Goal: Information Seeking & Learning: Learn about a topic

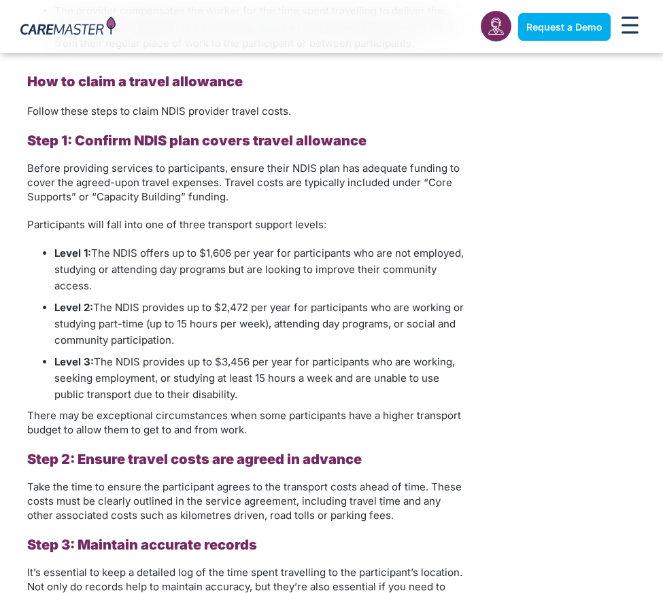
scroll to position [1924, 0]
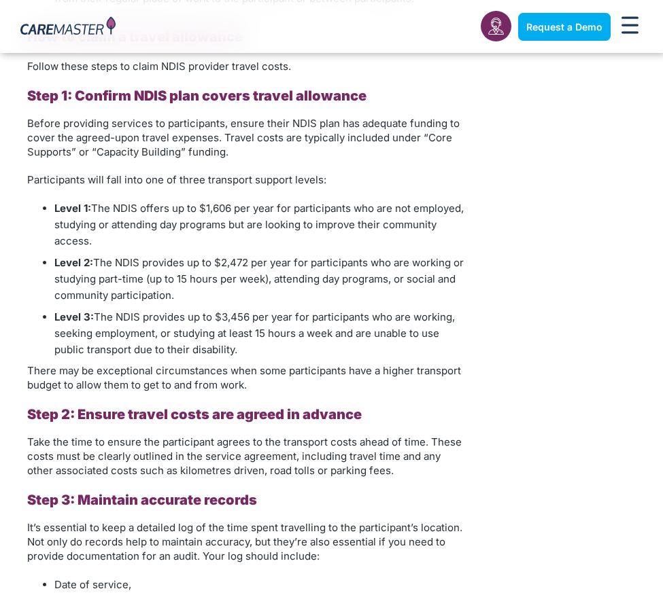
click at [437, 267] on span "The NDIS provides up to $2,472 per year for participants who are working or stu…" at bounding box center [258, 279] width 409 height 46
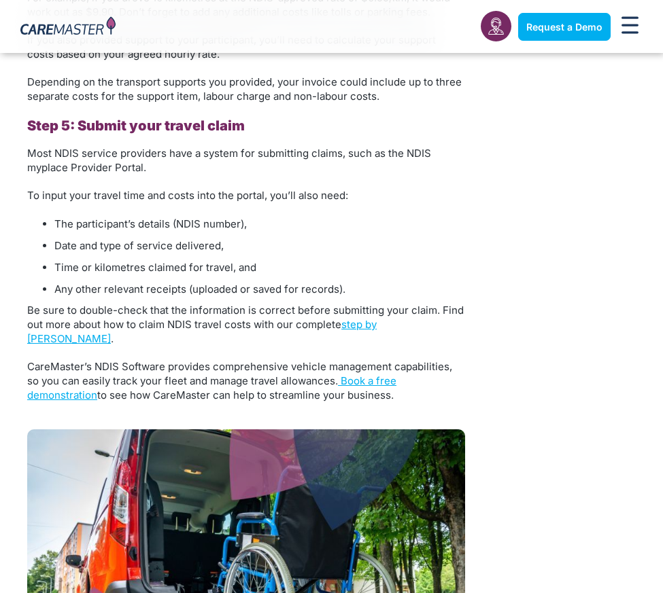
scroll to position [2758, 0]
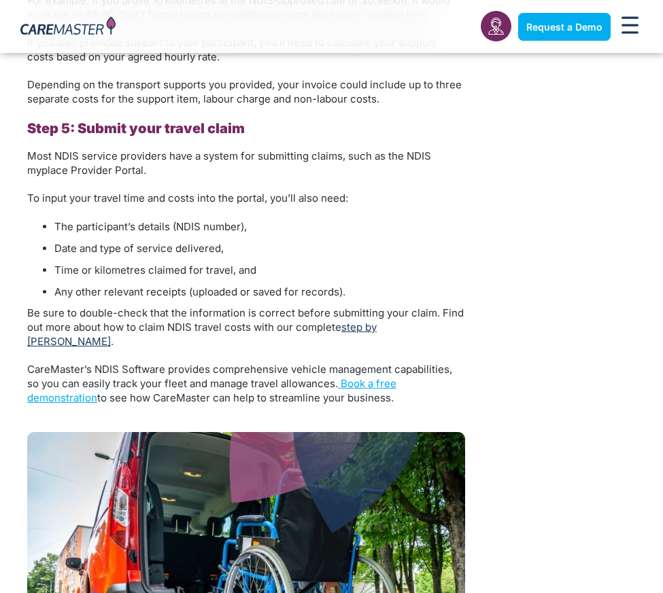
click at [377, 328] on link "step by [PERSON_NAME]" at bounding box center [201, 334] width 349 height 27
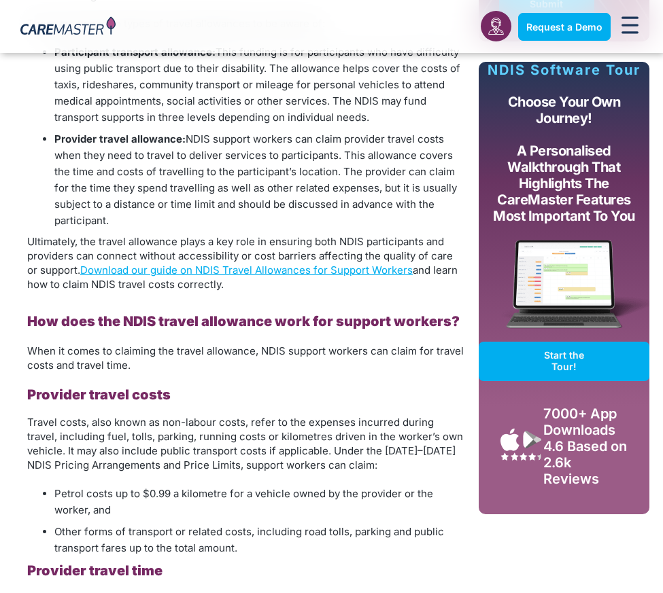
scroll to position [584, 0]
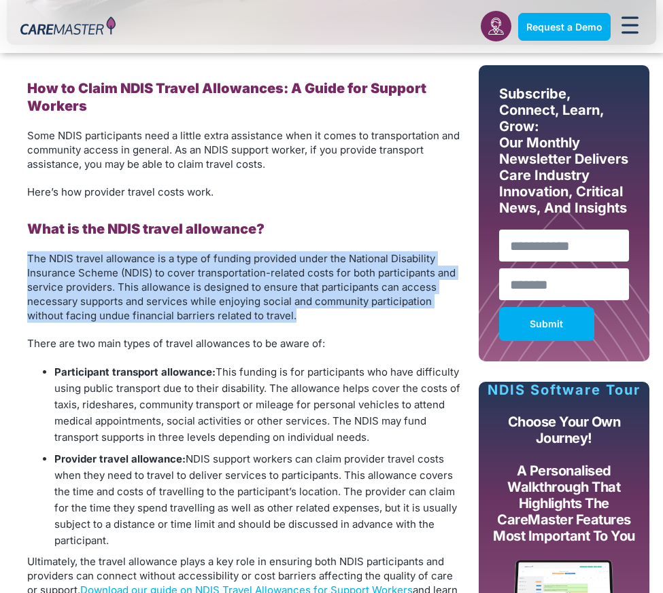
drag, startPoint x: 70, startPoint y: 256, endPoint x: 297, endPoint y: 317, distance: 235.1
click at [297, 317] on p "The NDIS travel allowance is a type of funding provided under the National Disa…" at bounding box center [246, 286] width 438 height 71
click at [311, 315] on p "The NDIS travel allowance is a type of funding provided under the National Disa…" at bounding box center [246, 286] width 438 height 71
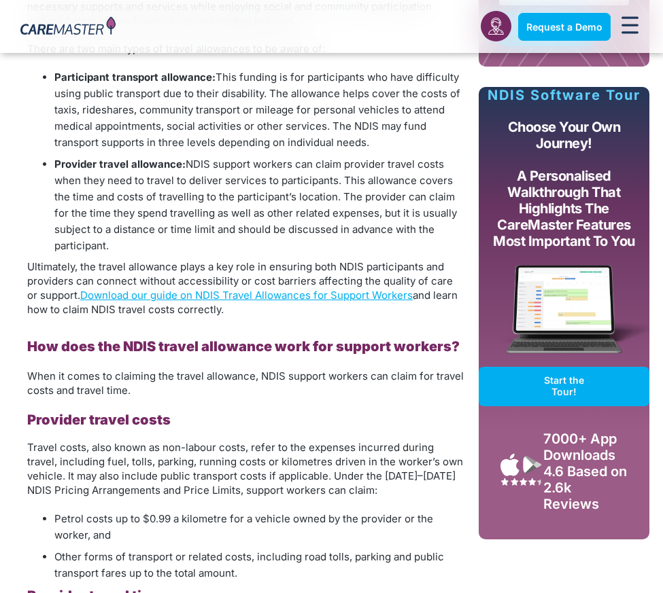
scroll to position [890, 0]
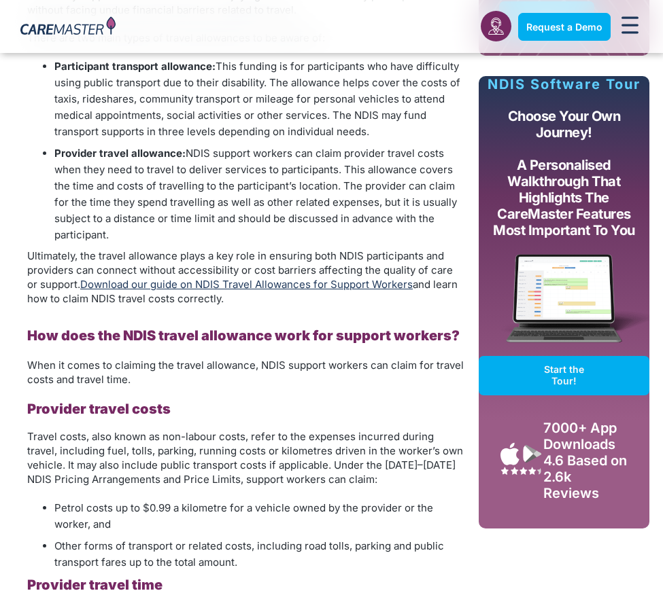
click at [198, 285] on link "Download our guide on NDIS Travel Allowances for Support Workers" at bounding box center [246, 284] width 332 height 13
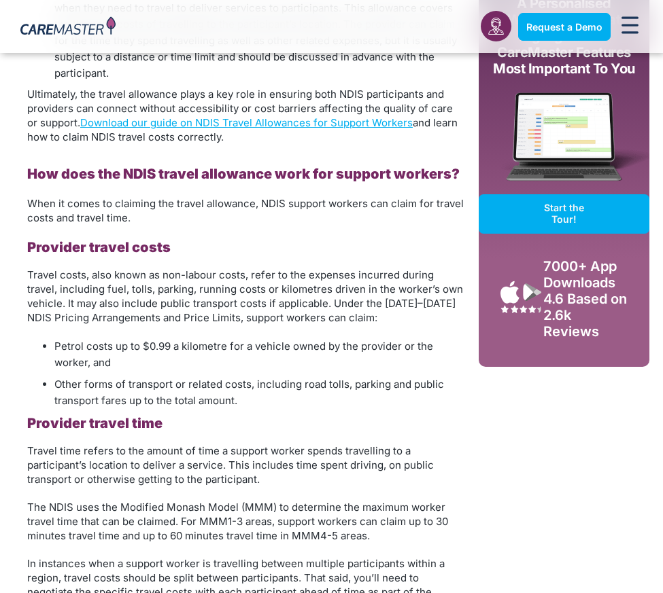
scroll to position [1054, 0]
